Goal: Information Seeking & Learning: Learn about a topic

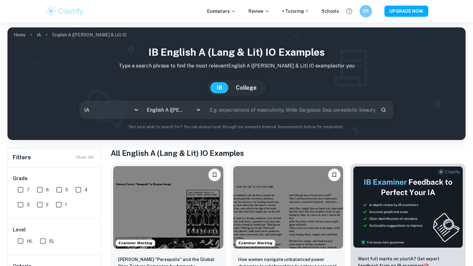
scroll to position [54, 0]
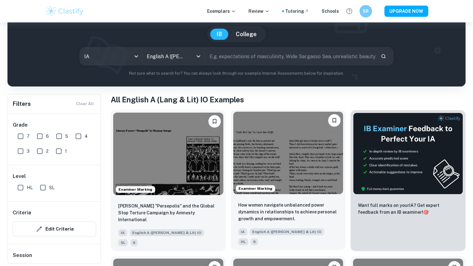
click at [256, 132] on img at bounding box center [288, 153] width 110 height 82
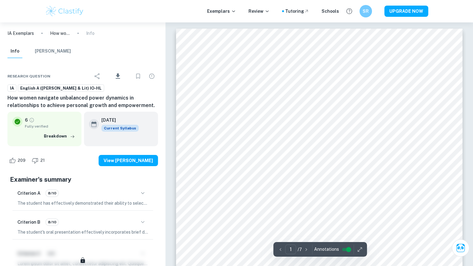
click at [0, 128] on div "Research question Download IA English A ([PERSON_NAME] & Lit) IO-HL How women n…" at bounding box center [83, 205] width 166 height 288
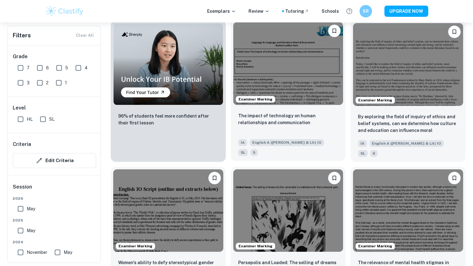
scroll to position [477, 0]
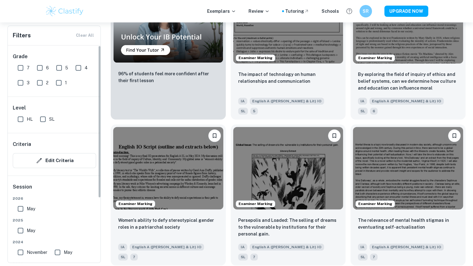
click at [24, 67] on input "7" at bounding box center [20, 68] width 12 height 12
checkbox input "true"
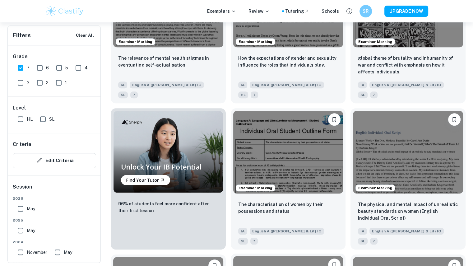
scroll to position [362, 0]
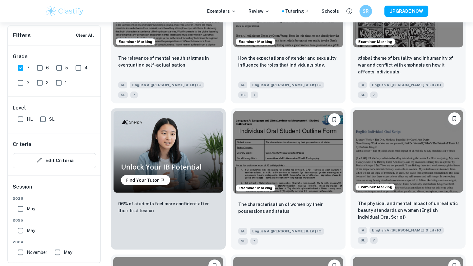
click at [441, 138] on img at bounding box center [408, 151] width 110 height 82
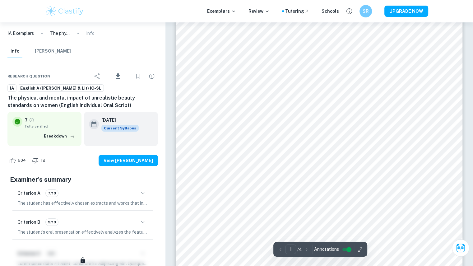
scroll to position [35, 0]
